Goal: Task Accomplishment & Management: Use online tool/utility

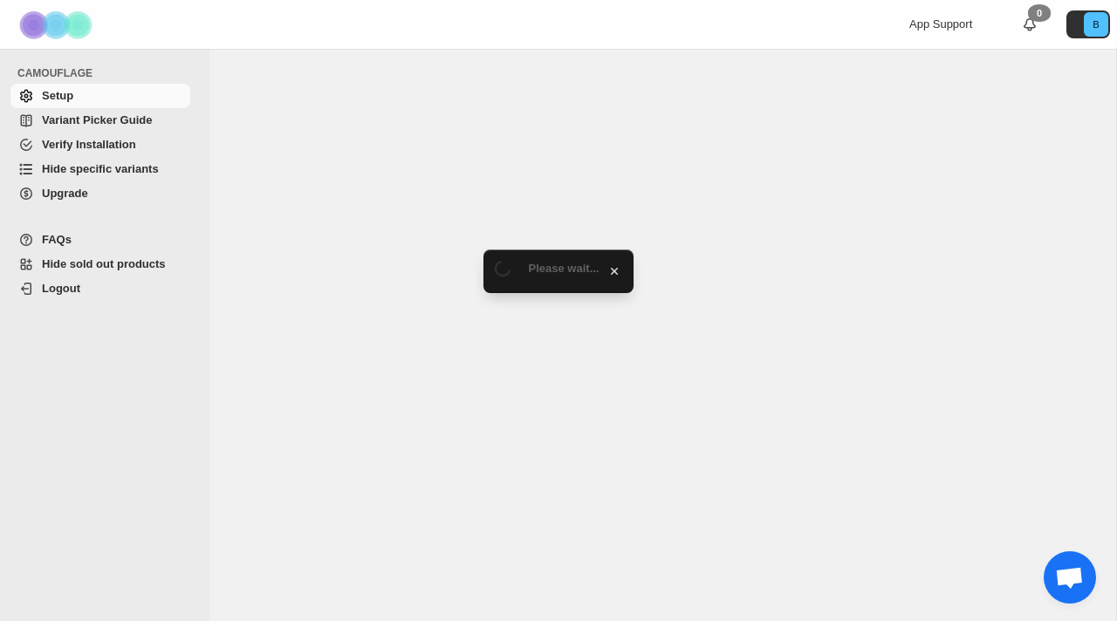
click at [139, 171] on span "Hide specific variants" at bounding box center [100, 168] width 117 height 13
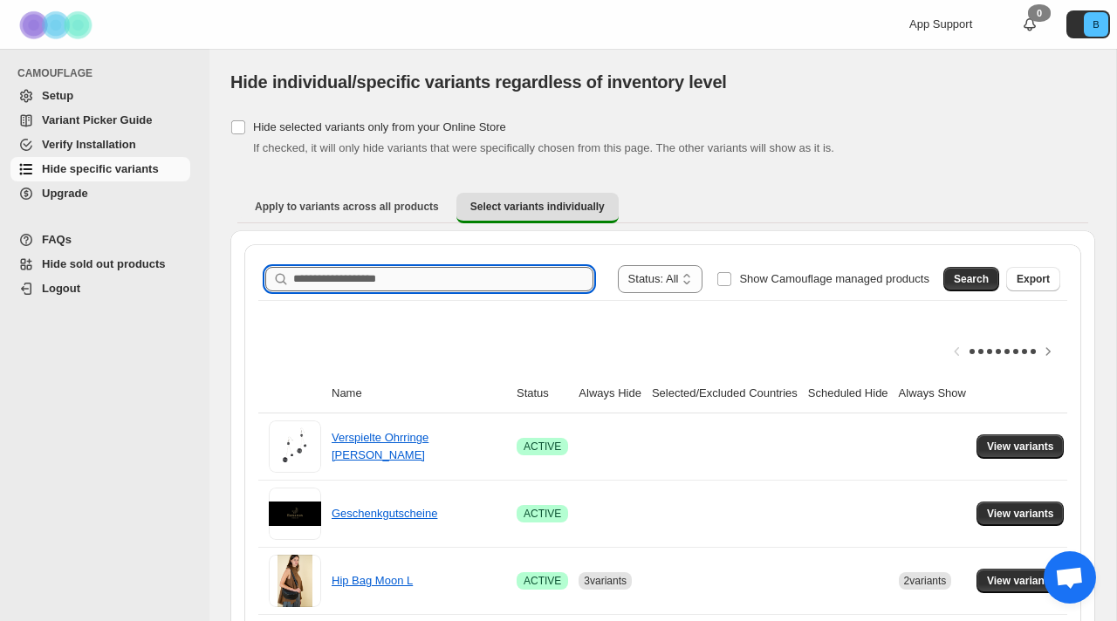
click at [445, 274] on input "Search product name" at bounding box center [443, 279] width 300 height 24
click at [394, 577] on link "Hip Bag Moon L" at bounding box center [371, 580] width 81 height 13
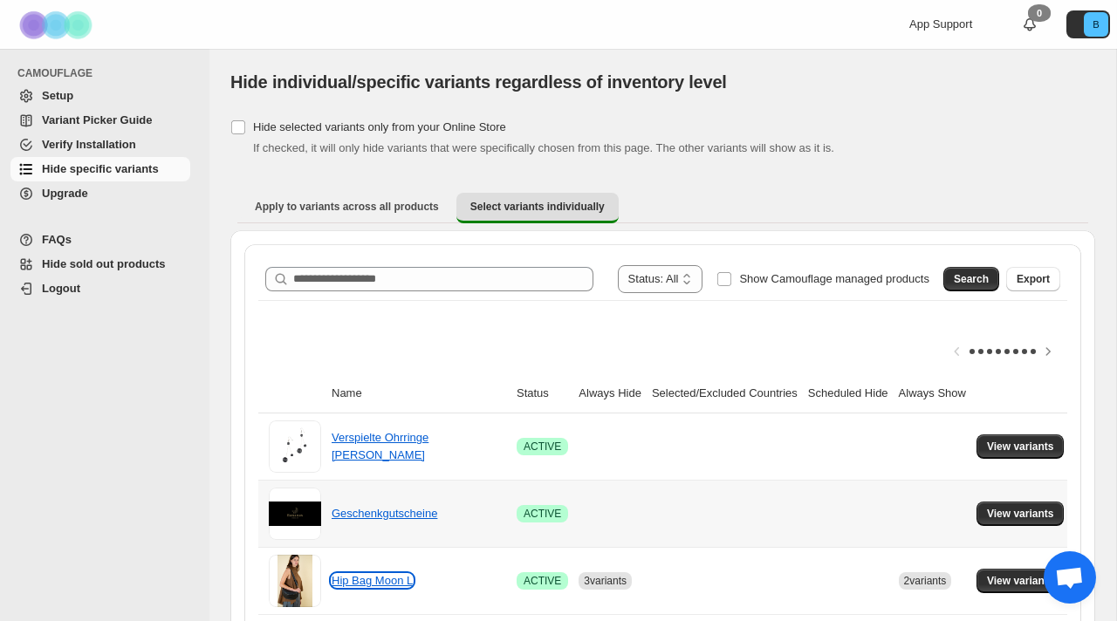
scroll to position [44, 0]
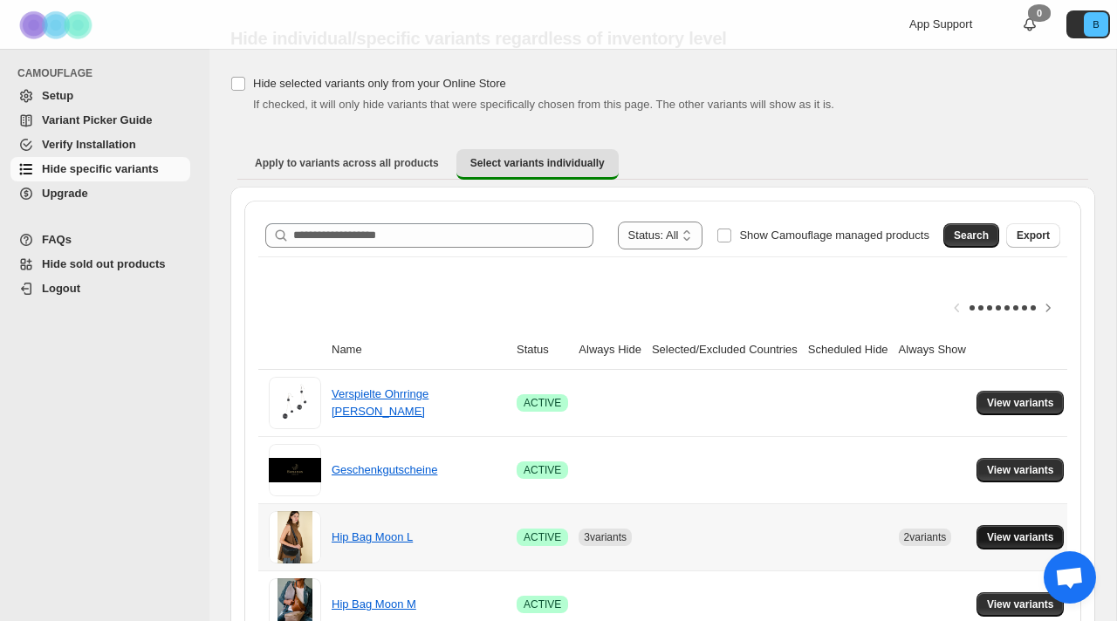
click at [1006, 534] on span "View variants" at bounding box center [1020, 537] width 67 height 14
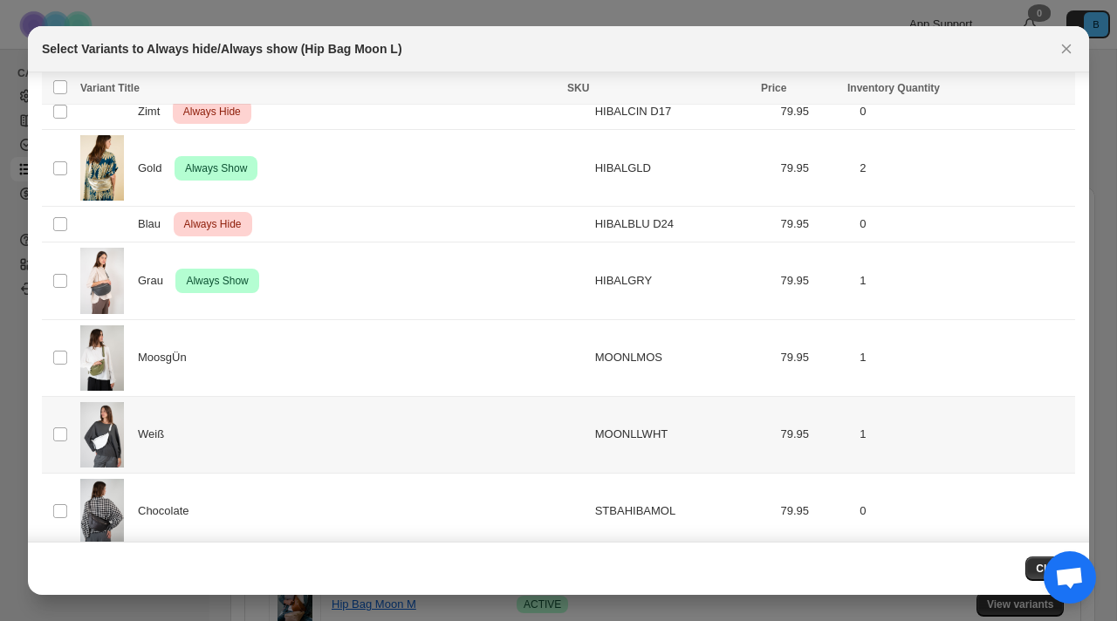
scroll to position [248, 0]
click at [195, 378] on div "MoosgÜn" at bounding box center [332, 358] width 504 height 65
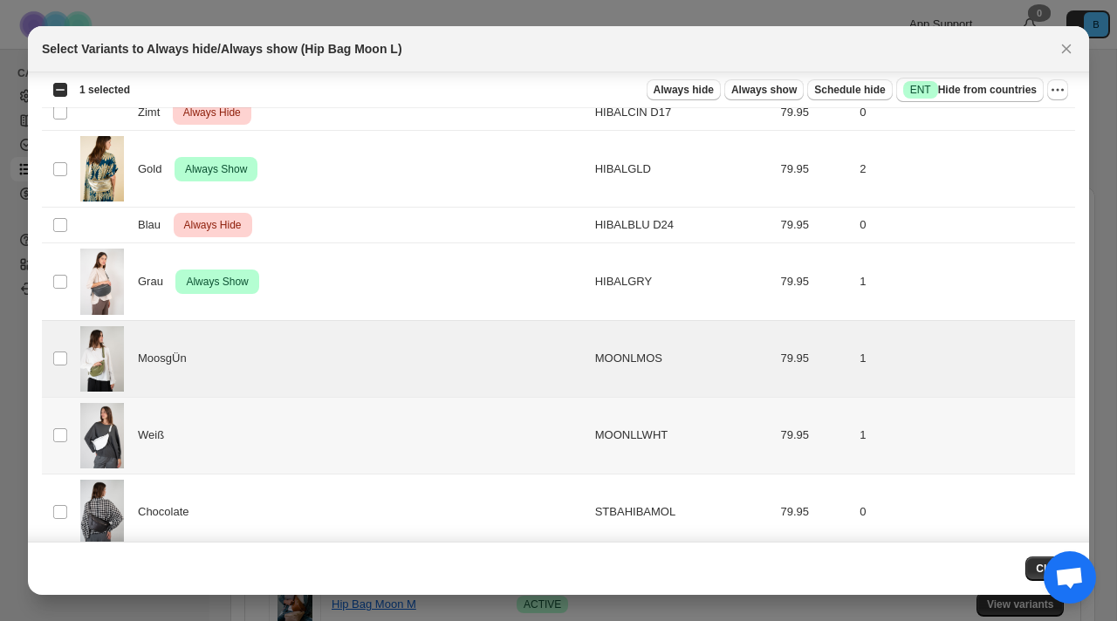
click at [174, 454] on div "Weiß" at bounding box center [332, 435] width 504 height 65
click at [172, 511] on span "Chocolate" at bounding box center [168, 511] width 60 height 17
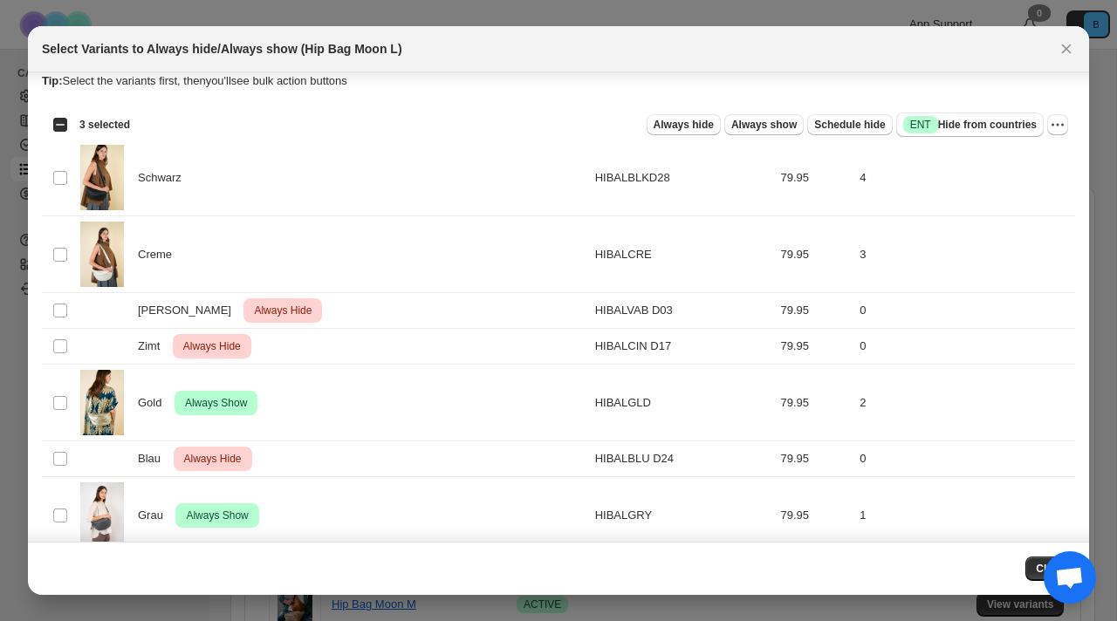
scroll to position [0, 0]
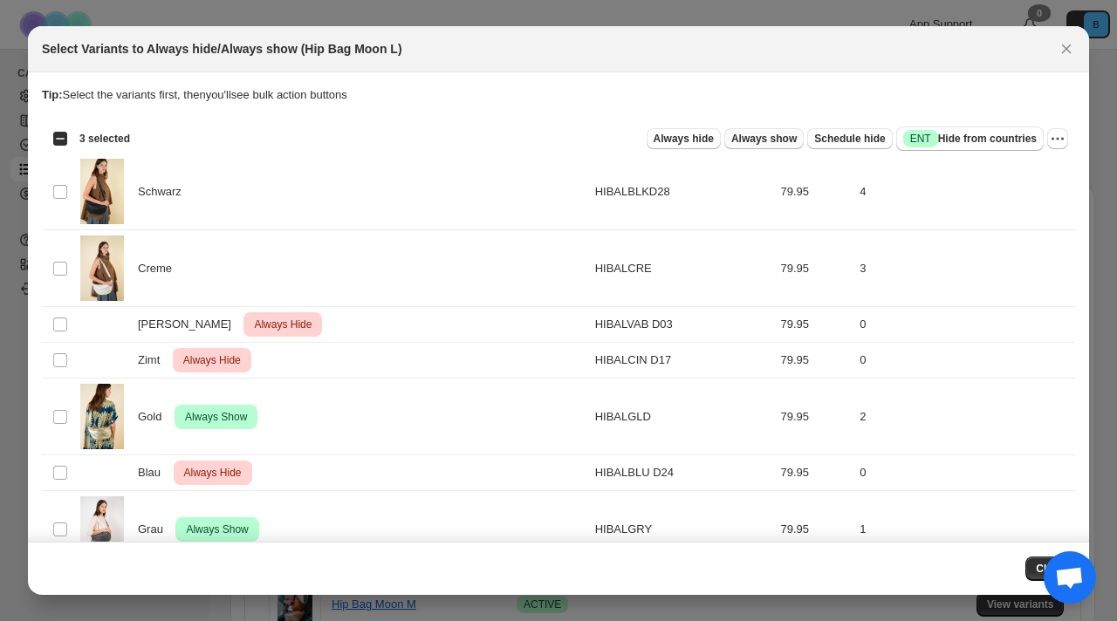
click at [768, 141] on span "Always show" at bounding box center [763, 139] width 65 height 14
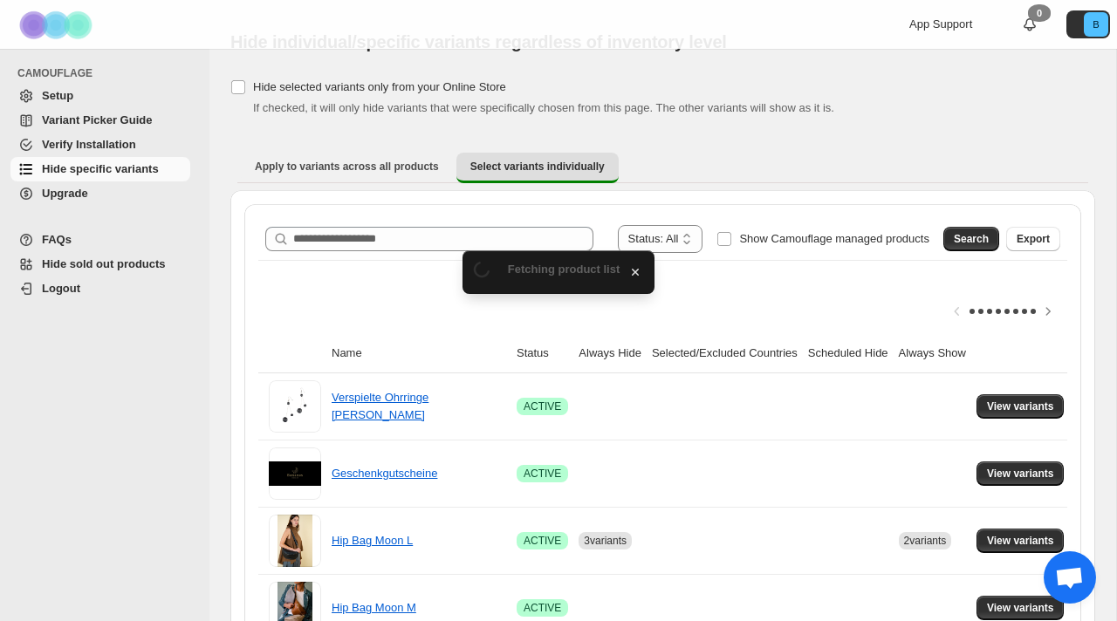
scroll to position [44, 0]
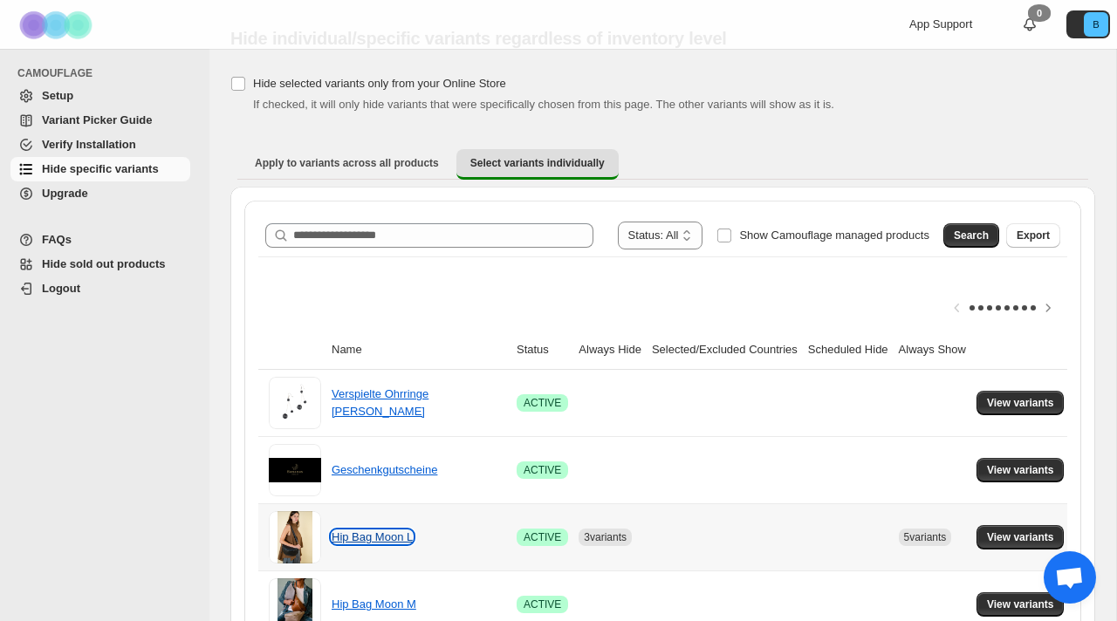
click at [389, 535] on link "Hip Bag Moon L" at bounding box center [371, 536] width 81 height 13
